Goal: Navigation & Orientation: Find specific page/section

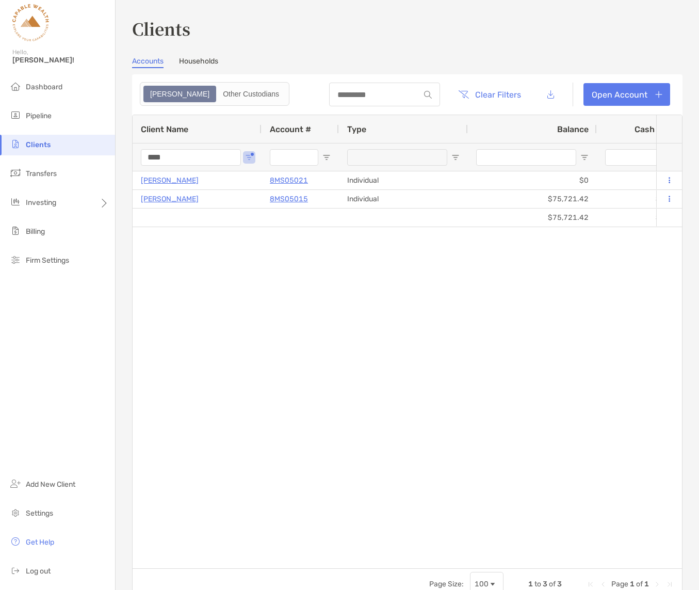
click at [218, 157] on input "****" at bounding box center [191, 157] width 100 height 17
click at [55, 87] on span "Dashboard" at bounding box center [44, 87] width 37 height 9
